Goal: Task Accomplishment & Management: Complete application form

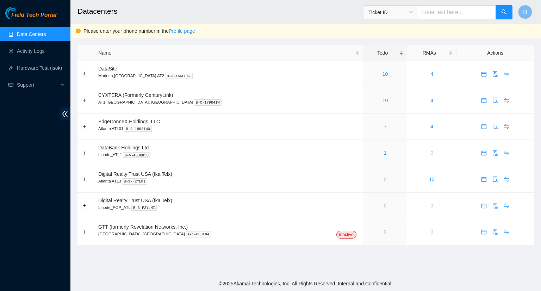
click at [40, 32] on link "Data Centers" at bounding box center [31, 34] width 29 height 6
click at [33, 51] on link "Activity Logs" at bounding box center [31, 51] width 28 height 6
click at [384, 153] on link "3" at bounding box center [385, 153] width 3 height 6
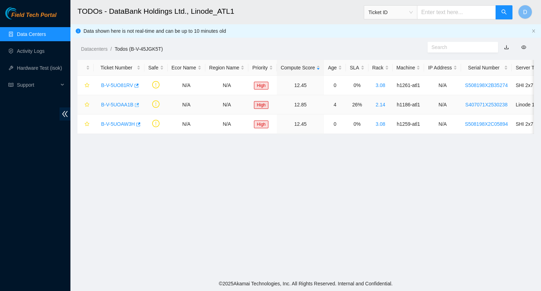
click at [135, 103] on icon "button" at bounding box center [136, 105] width 5 height 5
click at [135, 86] on icon "button" at bounding box center [137, 86] width 4 height 4
click at [137, 124] on icon "button" at bounding box center [137, 124] width 5 height 5
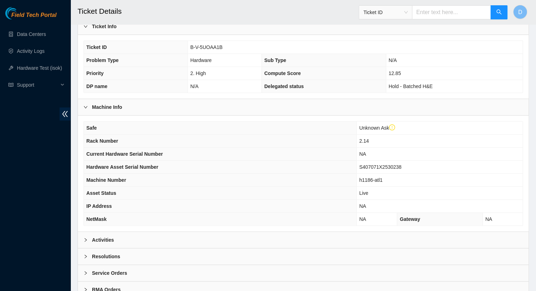
scroll to position [191, 0]
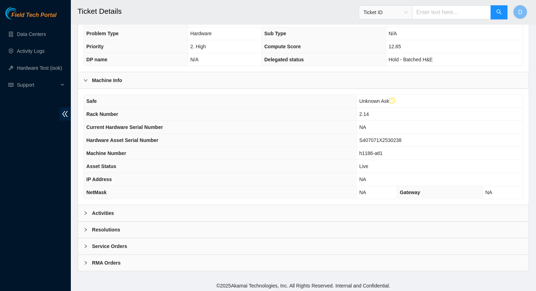
click at [106, 206] on div "Activities" at bounding box center [303, 213] width 451 height 16
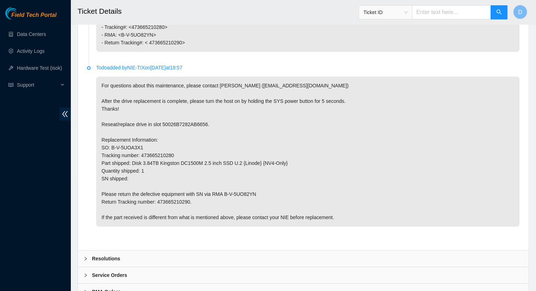
scroll to position [571, 0]
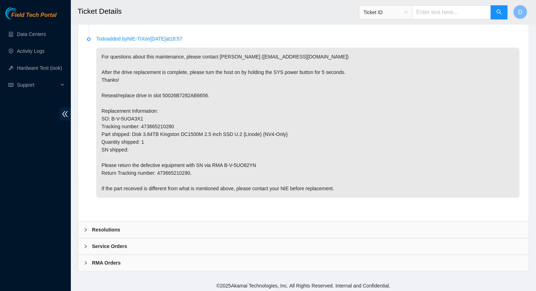
click at [100, 228] on b "Resolutions" at bounding box center [106, 230] width 28 height 8
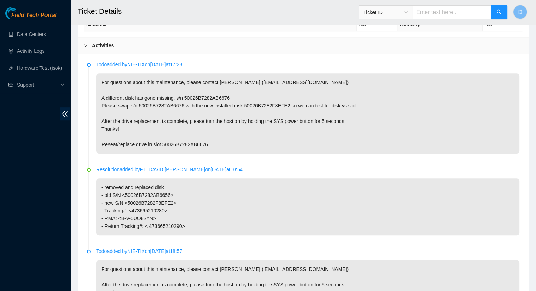
scroll to position [254, 0]
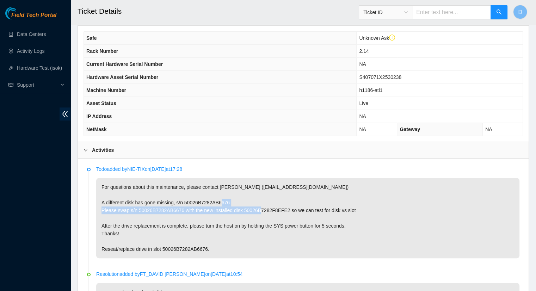
drag, startPoint x: 116, startPoint y: 210, endPoint x: 286, endPoint y: 209, distance: 170.6
click at [286, 209] on p "For questions about this maintenance, please contact Eric Polgar (epolgar@akama…" at bounding box center [307, 218] width 423 height 80
click at [278, 216] on p "For questions about this maintenance, please contact Eric Polgar (epolgar@akama…" at bounding box center [307, 218] width 423 height 80
drag, startPoint x: 282, startPoint y: 209, endPoint x: 117, endPoint y: 211, distance: 165.0
click at [117, 211] on p "For questions about this maintenance, please contact Eric Polgar (epolgar@akama…" at bounding box center [307, 218] width 423 height 80
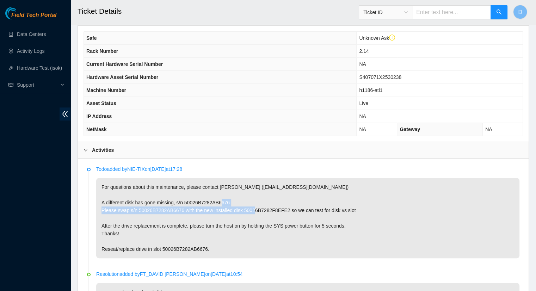
copy p "swap s/n 50026B7282AB6676 with the new installed disk 50026B7282F8EFE2"
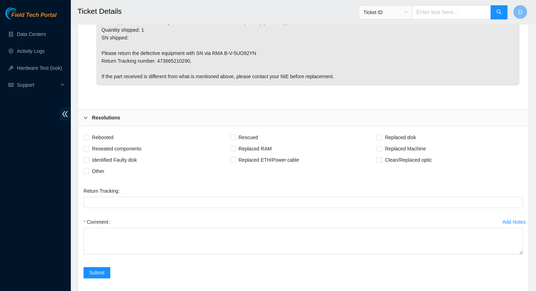
scroll to position [737, 0]
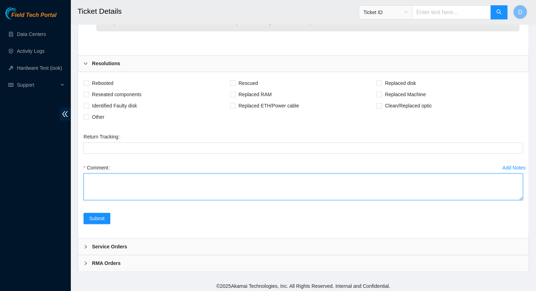
click at [101, 180] on textarea "Comment" at bounding box center [303, 186] width 439 height 27
paste textarea "swap s/n 50026B7282AB6676 with the new installed disk 50026B7282F8EFE2"
click at [102, 177] on textarea "- swap s/n 50026B7282AB6676 with the new installed disk 50026B7282F8EFE2" at bounding box center [303, 186] width 439 height 27
click at [290, 175] on textarea "- swapped disk with s/n 50026B7282AB6676 with the new installed disk 50026B7282…" at bounding box center [303, 186] width 439 height 27
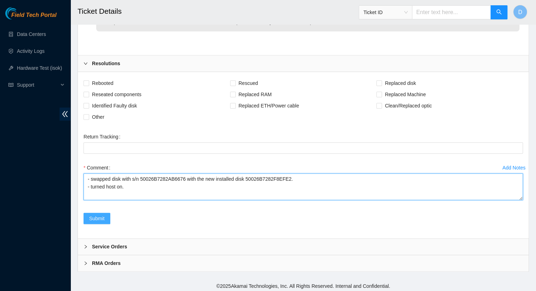
type textarea "- swapped disk with s/n 50026B7282AB6676 with the new installed disk 50026B7282…"
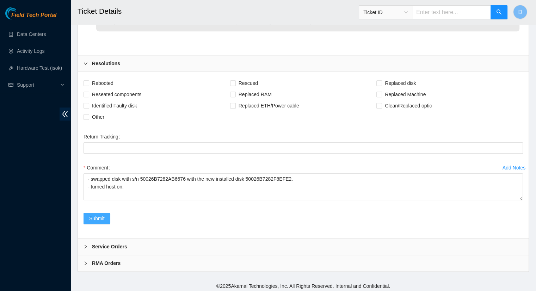
click at [102, 215] on span "Submit" at bounding box center [97, 219] width 16 height 8
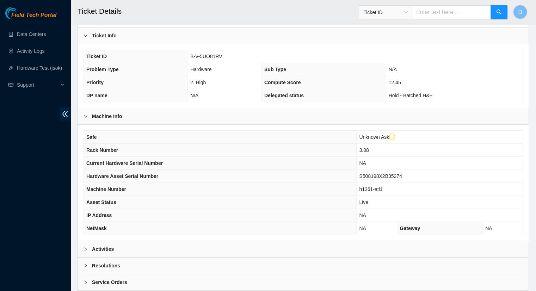
scroll to position [176, 0]
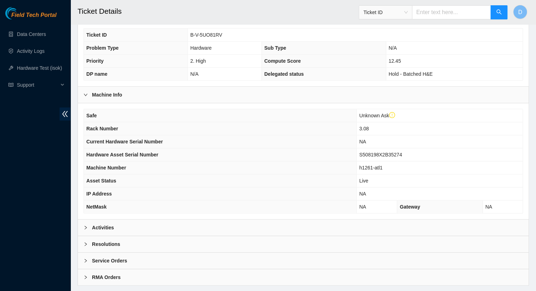
click at [113, 227] on b "Activities" at bounding box center [103, 228] width 22 height 8
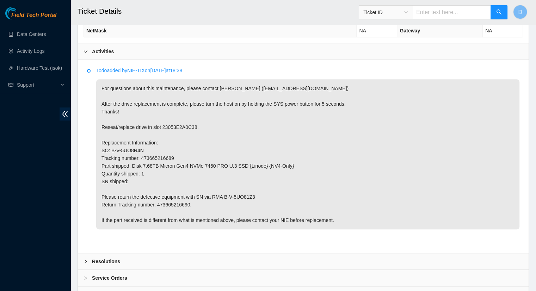
scroll to position [384, 0]
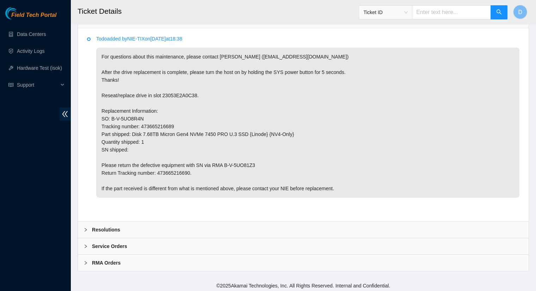
click at [100, 227] on b "Resolutions" at bounding box center [106, 230] width 28 height 8
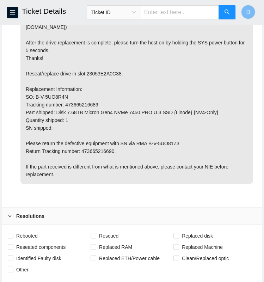
scroll to position [467, 0]
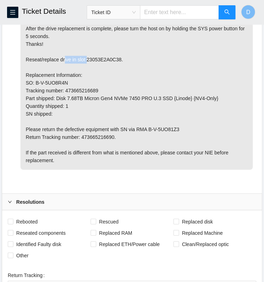
drag, startPoint x: 117, startPoint y: 48, endPoint x: 86, endPoint y: 49, distance: 31.0
click at [86, 49] on p "For questions about this maintenance, please contact Eric Polgar (epolgar@akama…" at bounding box center [136, 82] width 232 height 173
copy p "23053E2A0C38"
drag, startPoint x: 97, startPoint y: 81, endPoint x: 65, endPoint y: 83, distance: 31.8
click at [64, 83] on p "For questions about this maintenance, please contact Eric Polgar (epolgar@akama…" at bounding box center [136, 82] width 232 height 173
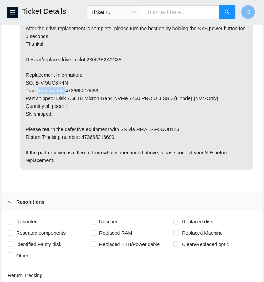
copy p "473665216689"
drag, startPoint x: 177, startPoint y: 120, endPoint x: 148, endPoint y: 119, distance: 28.2
click at [148, 119] on p "For questions about this maintenance, please contact Eric Polgar (epolgar@akama…" at bounding box center [136, 82] width 232 height 173
copy p "B-V-5UO81Z3"
drag, startPoint x: 111, startPoint y: 127, endPoint x: 81, endPoint y: 131, distance: 29.8
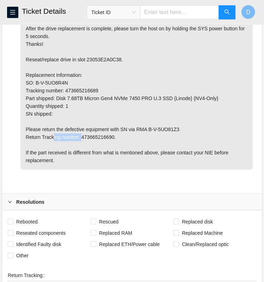
click at [81, 131] on p "For questions about this maintenance, please contact Eric Polgar (epolgar@akama…" at bounding box center [136, 82] width 232 height 173
copy p "473665216690"
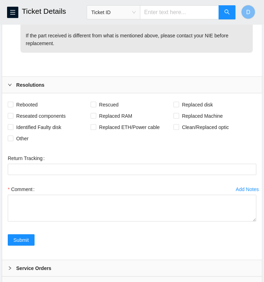
scroll to position [601, 0]
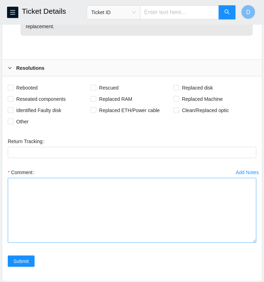
drag, startPoint x: 256, startPoint y: 192, endPoint x: 252, endPoint y: 241, distance: 48.8
click at [252, 241] on textarea "Comment" at bounding box center [132, 210] width 248 height 65
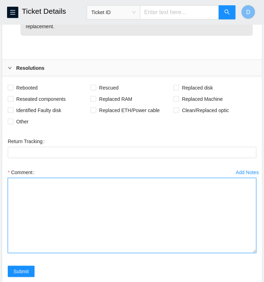
click at [69, 186] on textarea "Comment" at bounding box center [132, 215] width 248 height 75
paste textarea "- removed and replaced disk - old SN: <23053E2A0C38> - new SN: <25174FC54029> T…"
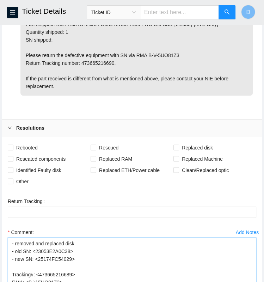
scroll to position [530, 0]
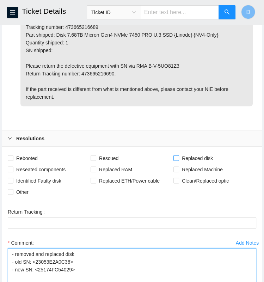
type textarea "- removed and replaced disk - old SN: <23053E2A0C38> - new SN: <25174FC54029> T…"
click at [175, 155] on input "Replaced disk" at bounding box center [175, 157] width 5 height 5
checkbox input "true"
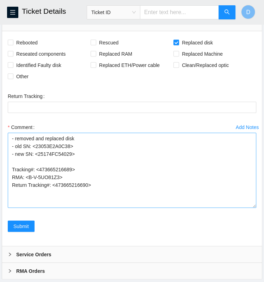
scroll to position [649, 0]
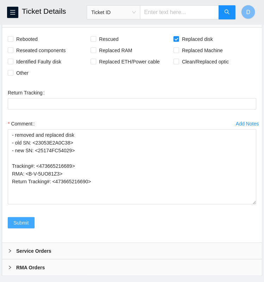
drag, startPoint x: 23, startPoint y: 209, endPoint x: 28, endPoint y: 214, distance: 7.2
click at [28, 219] on span "Submit" at bounding box center [21, 223] width 16 height 8
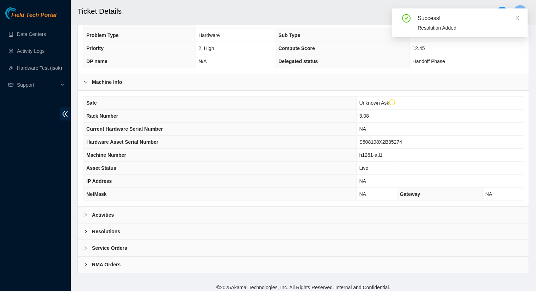
scroll to position [191, 0]
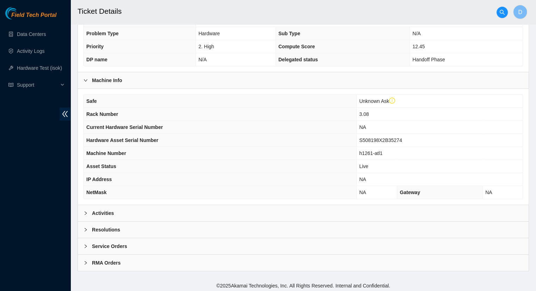
click at [117, 212] on div "Activities" at bounding box center [303, 213] width 451 height 16
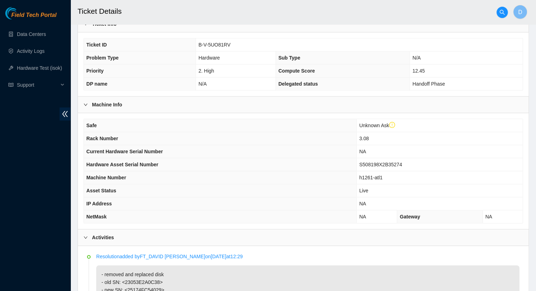
scroll to position [50, 0]
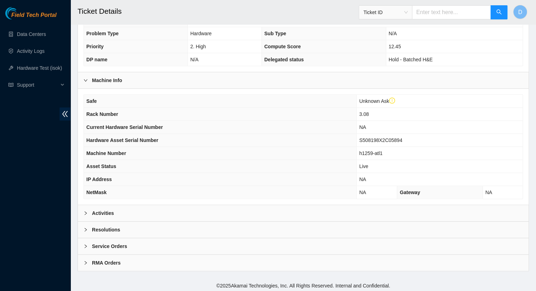
click at [152, 210] on div "Activities" at bounding box center [303, 213] width 451 height 16
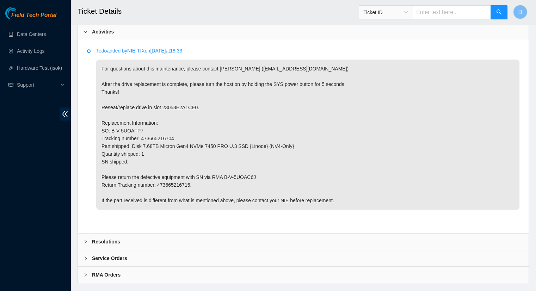
scroll to position [384, 0]
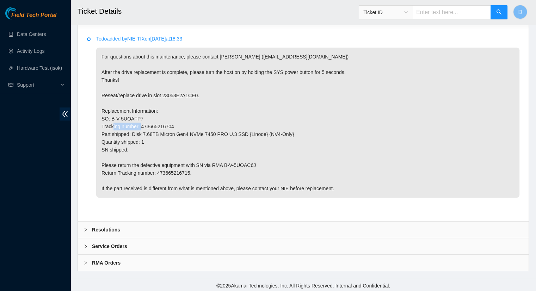
drag, startPoint x: 173, startPoint y: 124, endPoint x: 141, endPoint y: 125, distance: 32.1
click at [141, 125] on p "For questions about this maintenance, please contact Eric Polgar (epolgar@akama…" at bounding box center [307, 123] width 423 height 150
copy p "473665216704"
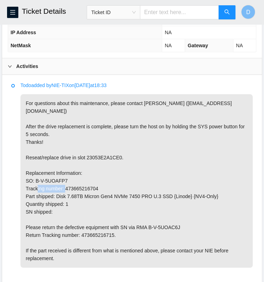
scroll to position [361, 0]
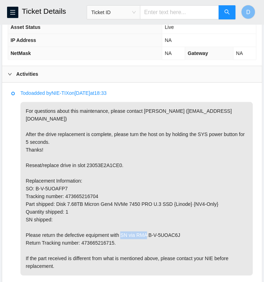
drag, startPoint x: 175, startPoint y: 225, endPoint x: 149, endPoint y: 226, distance: 26.1
click at [149, 225] on p "For questions about this maintenance, please contact Eric Polgar (epolgar@akama…" at bounding box center [136, 188] width 232 height 173
copy p "-V-5UOAC6J"
drag, startPoint x: 111, startPoint y: 232, endPoint x: 80, endPoint y: 236, distance: 31.3
click at [80, 236] on p "For questions about this maintenance, please contact Eric Polgar (epolgar@akama…" at bounding box center [136, 188] width 232 height 173
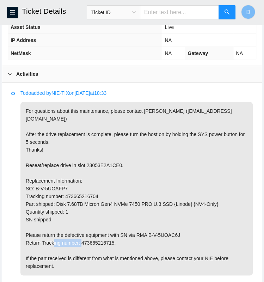
copy p "473665216715"
drag, startPoint x: 117, startPoint y: 155, endPoint x: 86, endPoint y: 156, distance: 30.7
click at [86, 156] on p "For questions about this maintenance, please contact Eric Polgar (epolgar@akama…" at bounding box center [136, 188] width 232 height 173
copy p "23053E2A1CE0"
click at [160, 172] on p "For questions about this maintenance, please contact Eric Polgar (epolgar@akama…" at bounding box center [136, 188] width 232 height 173
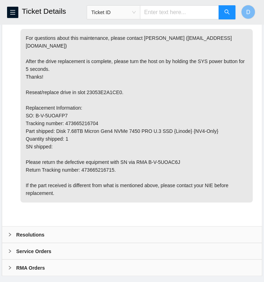
scroll to position [434, 0]
click at [32, 230] on b "Resolutions" at bounding box center [30, 234] width 28 height 8
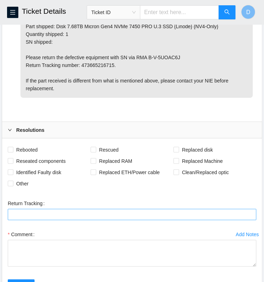
scroll to position [540, 0]
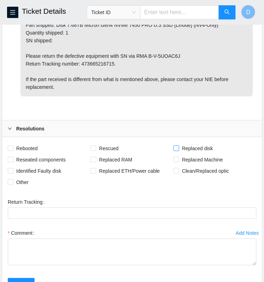
click at [178, 145] on input "Replaced disk" at bounding box center [175, 147] width 5 height 5
checkbox input "true"
drag, startPoint x: 253, startPoint y: 253, endPoint x: 248, endPoint y: 288, distance: 34.9
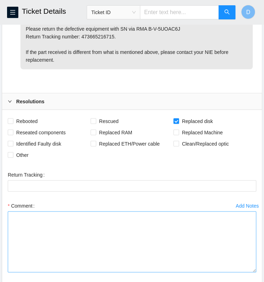
scroll to position [610, 0]
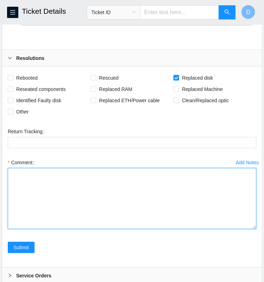
click at [44, 175] on textarea "Comment" at bounding box center [132, 198] width 248 height 61
paste textarea "- removed and replaced disk - old SN: <23053E2A1CE0> - new SN: <25174FC54059> T…"
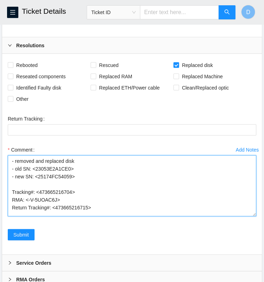
scroll to position [635, 0]
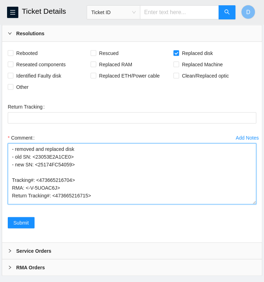
type textarea "- removed and replaced disk - old SN: <23053E2A1CE0> - new SN: <25174FC54059> T…"
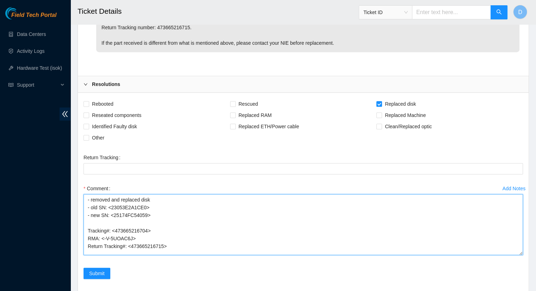
scroll to position [550, 0]
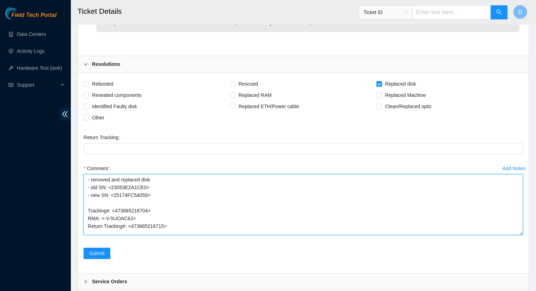
drag, startPoint x: 162, startPoint y: 223, endPoint x: 130, endPoint y: 223, distance: 31.7
click at [130, 223] on textarea "- removed and replaced disk - old SN: <23053E2A1CE0> - new SN: <25174FC54059> T…" at bounding box center [303, 204] width 439 height 61
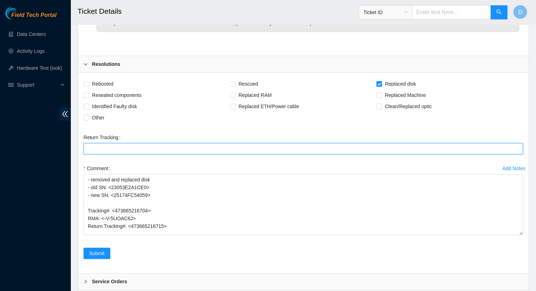
click at [110, 144] on Tracking "Return Tracking" at bounding box center [303, 148] width 439 height 11
paste Tracking "473665216715"
type Tracking "473665216715"
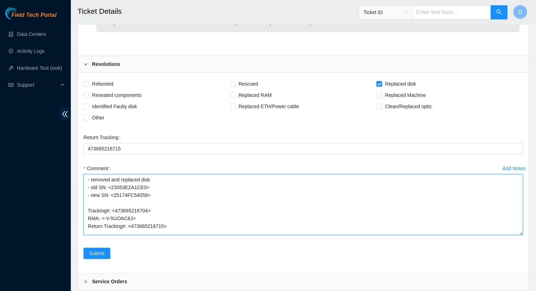
click at [202, 199] on textarea "- removed and replaced disk - old SN: <23053E2A1CE0> - new SN: <25174FC54059> T…" at bounding box center [303, 204] width 439 height 61
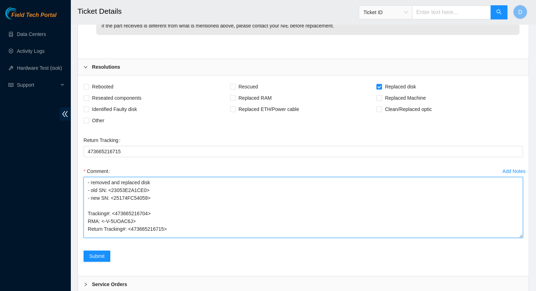
scroll to position [585, 0]
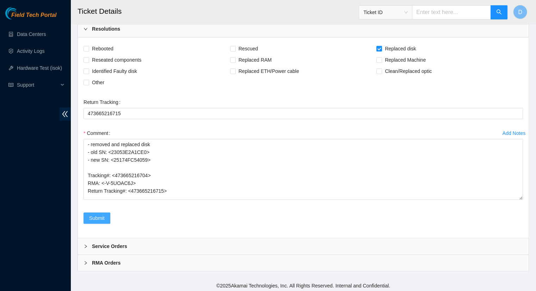
click at [97, 217] on span "Submit" at bounding box center [97, 218] width 16 height 8
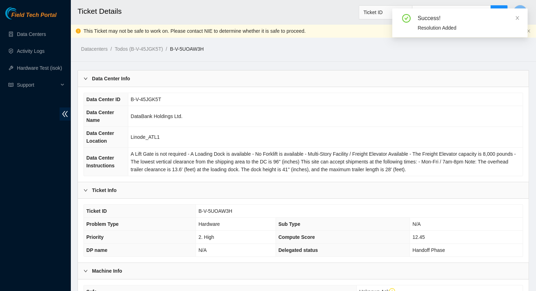
drag, startPoint x: 517, startPoint y: 18, endPoint x: 515, endPoint y: 20, distance: 3.7
click at [517, 18] on icon "close" at bounding box center [518, 18] width 4 height 4
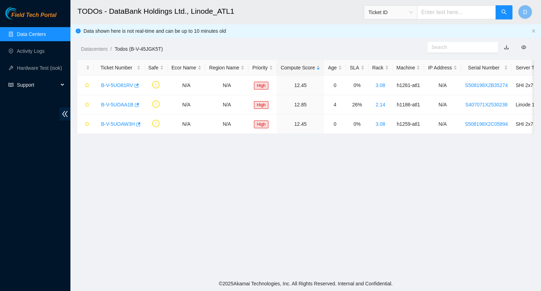
click at [40, 82] on span "Support" at bounding box center [38, 85] width 42 height 14
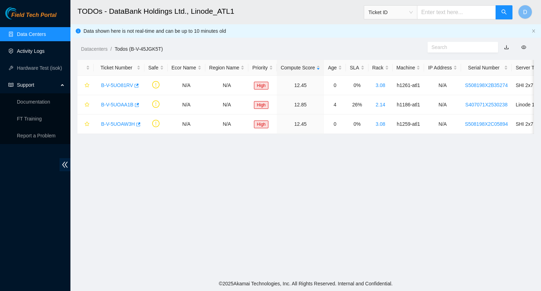
drag, startPoint x: 38, startPoint y: 53, endPoint x: 39, endPoint y: 58, distance: 5.8
click at [38, 52] on link "Activity Logs" at bounding box center [31, 51] width 28 height 6
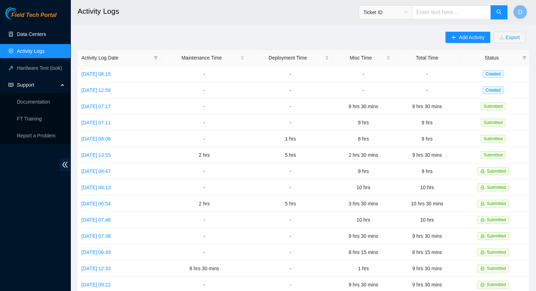
click at [29, 32] on link "Data Centers" at bounding box center [31, 34] width 29 height 6
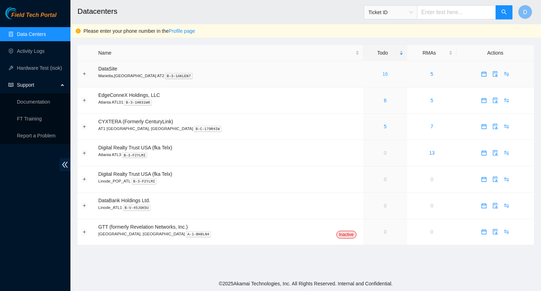
click at [383, 73] on link "16" at bounding box center [386, 74] width 6 height 6
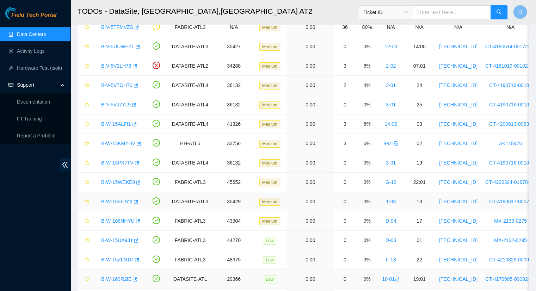
scroll to position [89, 0]
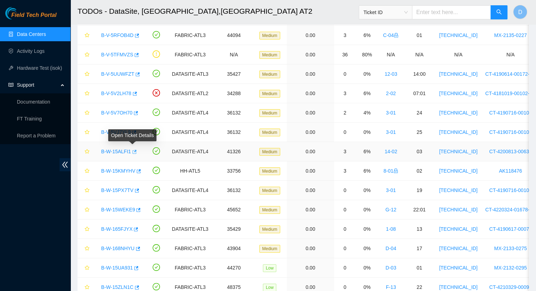
click at [134, 153] on icon "button" at bounding box center [133, 151] width 5 height 5
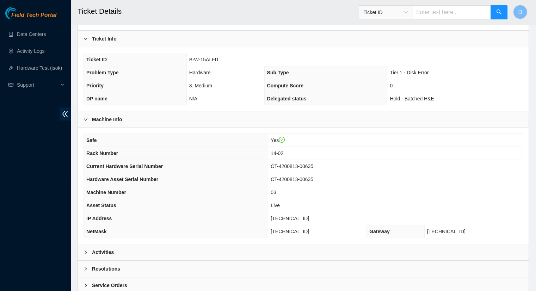
scroll to position [185, 0]
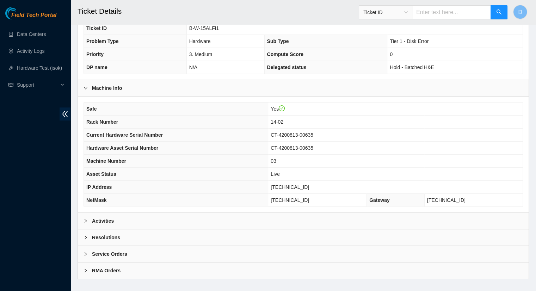
click at [112, 217] on b "Activities" at bounding box center [103, 221] width 22 height 8
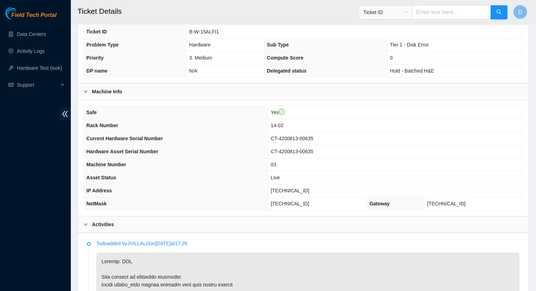
scroll to position [79, 0]
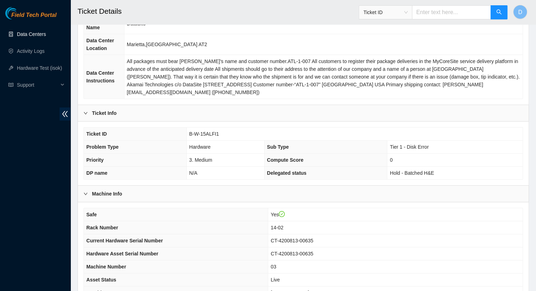
click at [36, 32] on link "Data Centers" at bounding box center [31, 34] width 29 height 6
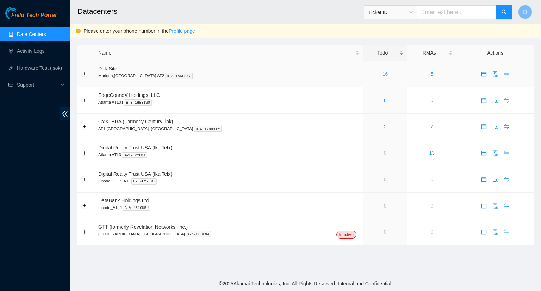
click at [383, 74] on link "16" at bounding box center [386, 74] width 6 height 6
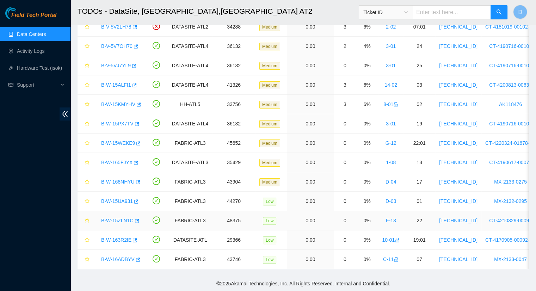
scroll to position [159, 0]
click at [119, 102] on link "B-W-15KMYHV" at bounding box center [118, 105] width 34 height 6
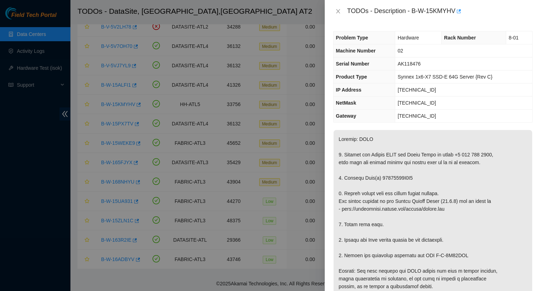
click at [127, 100] on div at bounding box center [270, 145] width 541 height 291
click at [337, 14] on icon "close" at bounding box center [339, 11] width 6 height 6
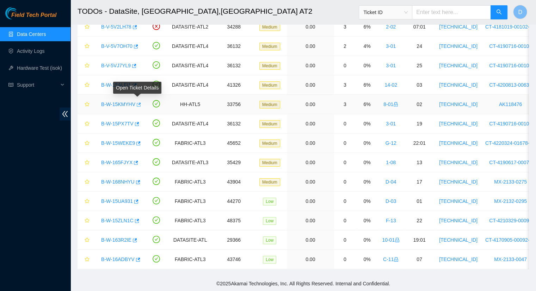
click at [138, 102] on icon "button" at bounding box center [138, 104] width 5 height 5
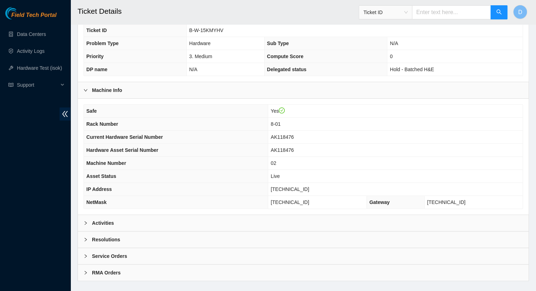
scroll to position [185, 0]
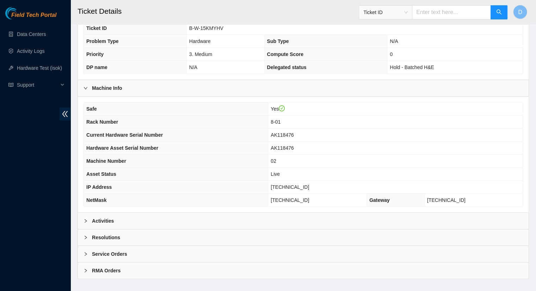
click at [103, 217] on b "Activities" at bounding box center [103, 221] width 22 height 8
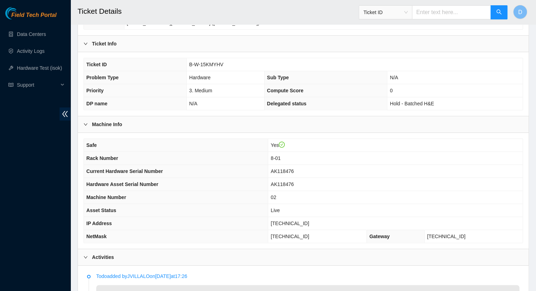
scroll to position [115, 0]
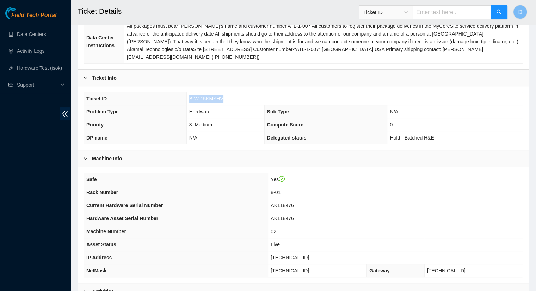
drag, startPoint x: 222, startPoint y: 89, endPoint x: 189, endPoint y: 92, distance: 32.9
click at [189, 96] on span "B-W-15KMYHV" at bounding box center [206, 99] width 34 height 6
copy span "B-W-15KMYHV"
click at [34, 34] on link "Data Centers" at bounding box center [31, 34] width 29 height 6
